Goal: Check status: Check status

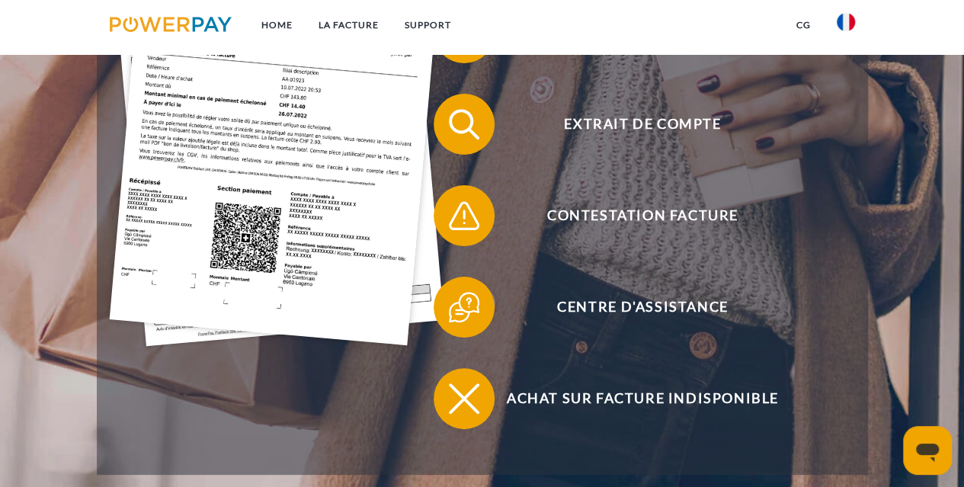
scroll to position [431, 0]
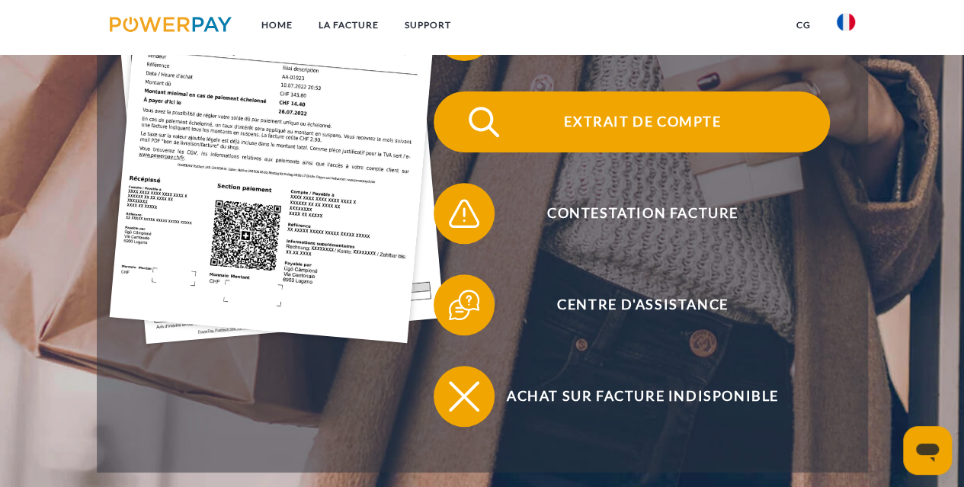
click at [648, 111] on span "Extrait de compte" at bounding box center [643, 121] width 374 height 61
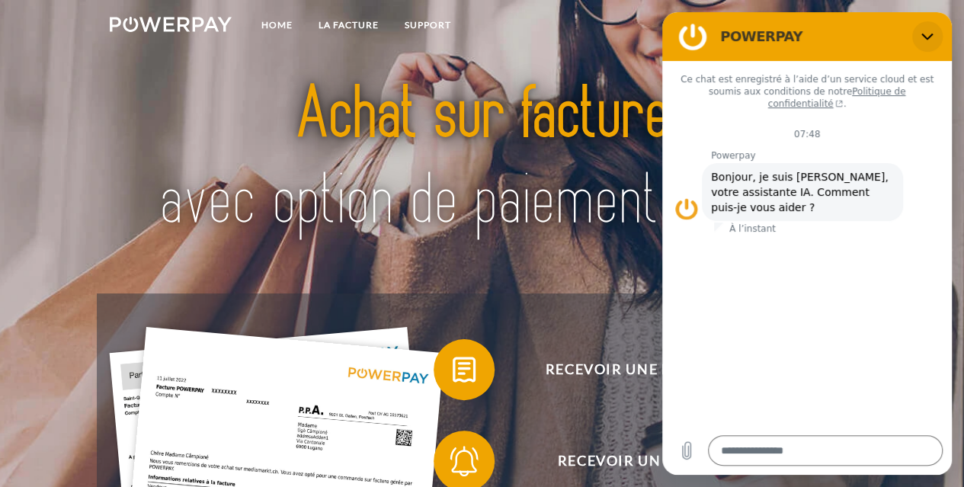
click at [923, 31] on icon "Fermer" at bounding box center [928, 36] width 12 height 12
type textarea "*"
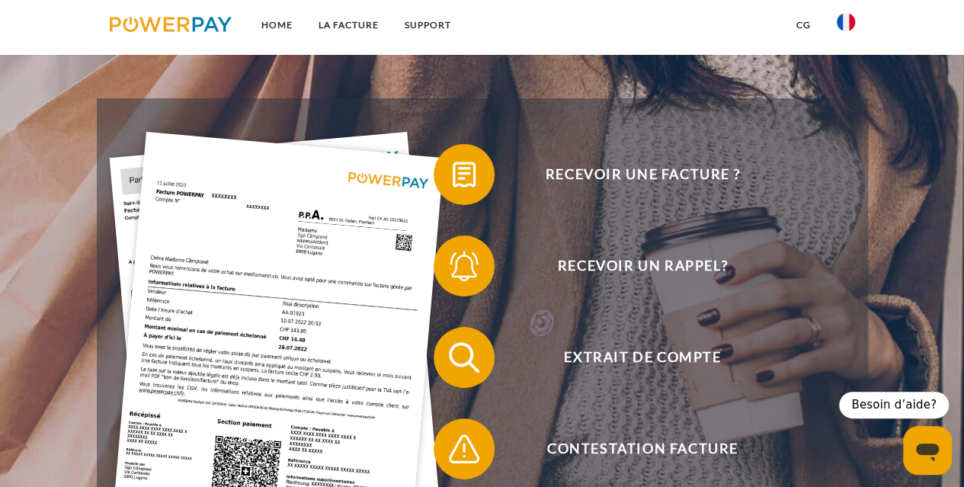
scroll to position [194, 0]
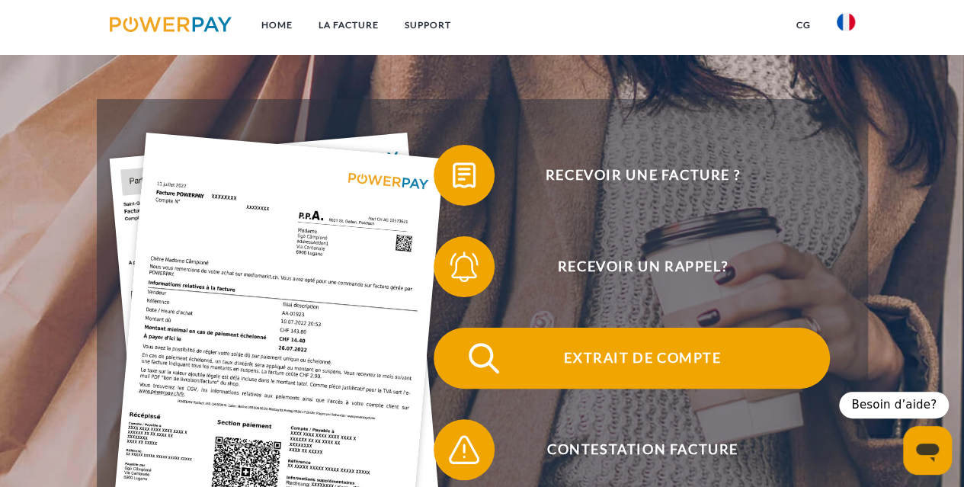
click at [641, 354] on span "Extrait de compte" at bounding box center [643, 358] width 374 height 61
